Goal: Find specific page/section: Find specific page/section

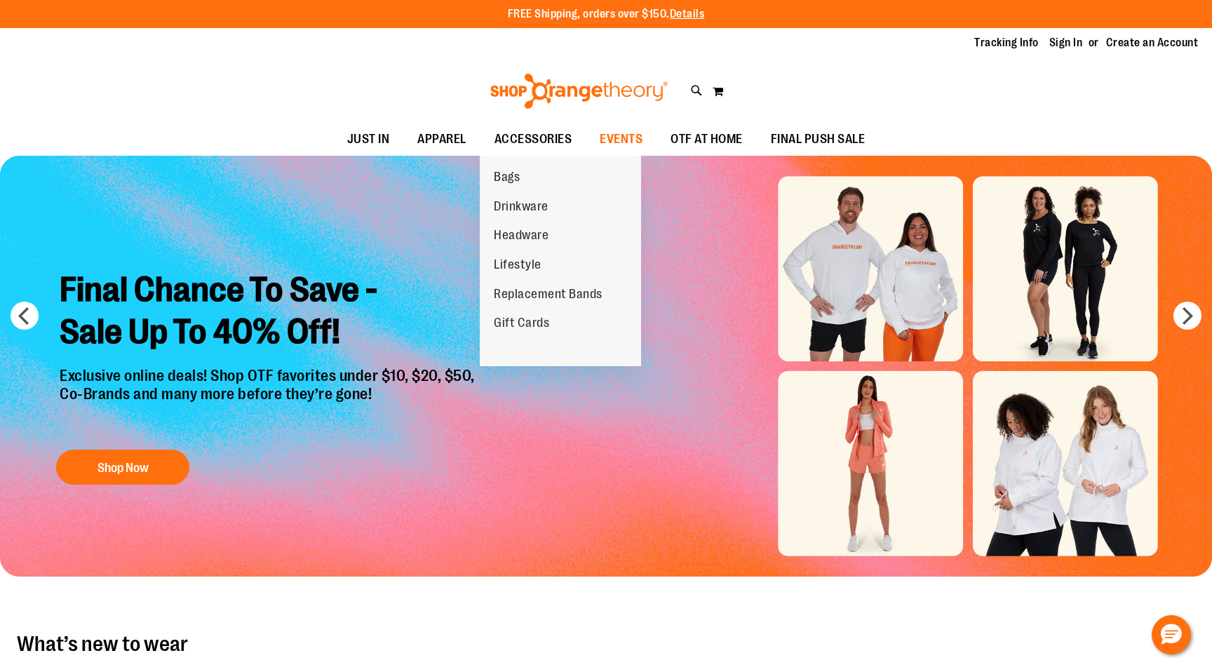
type input "**********"
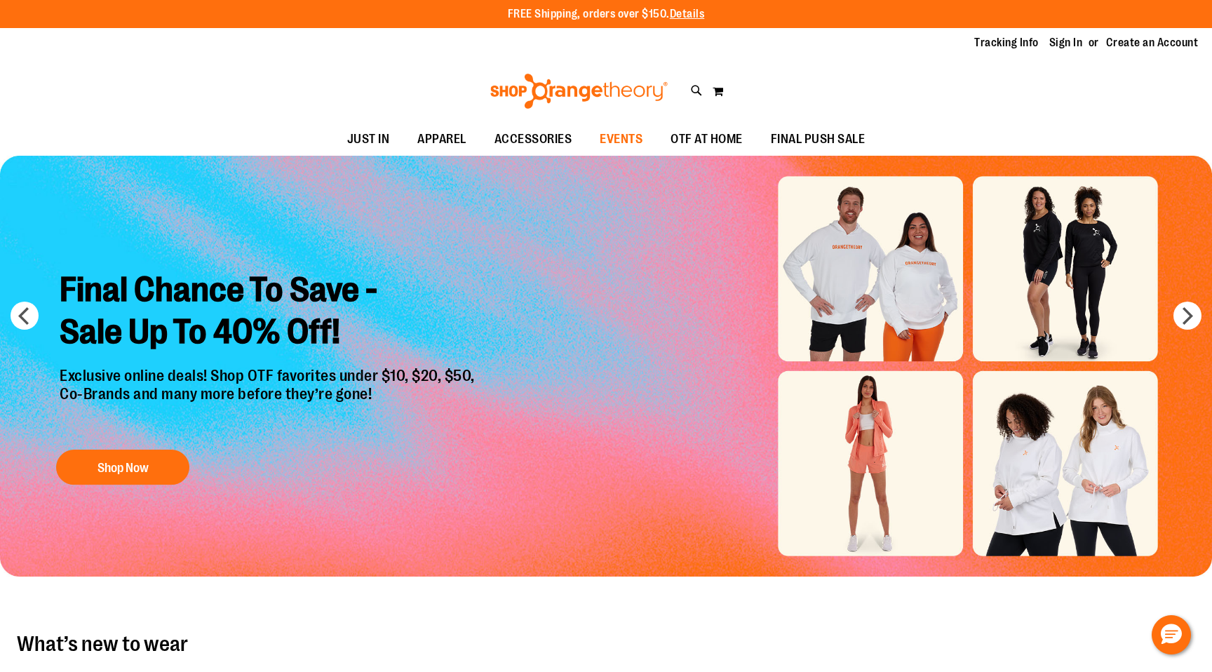
click at [614, 137] on span "EVENTS" at bounding box center [621, 139] width 43 height 32
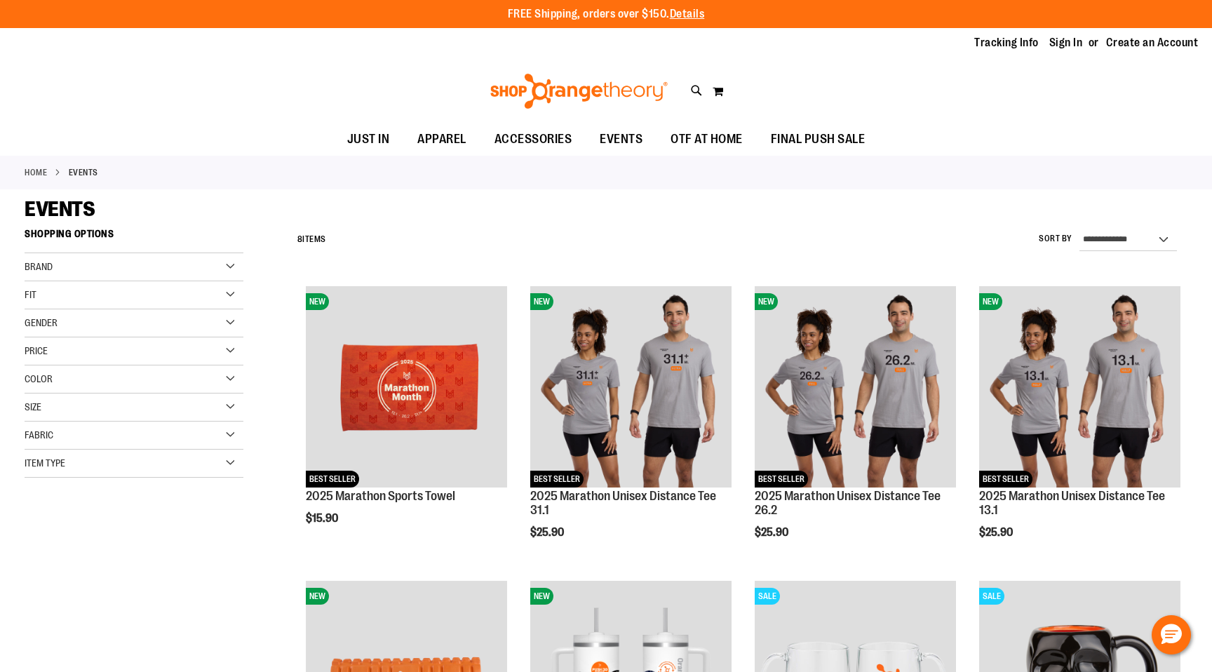
type input "**********"
click at [525, 217] on div "EVENTS" at bounding box center [606, 208] width 1163 height 25
